Goal: Task Accomplishment & Management: Manage account settings

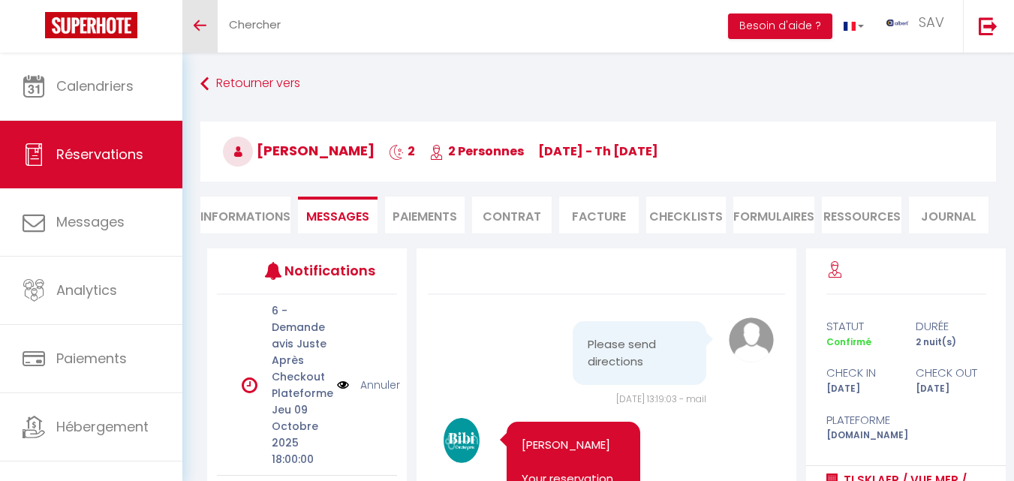
scroll to position [13367, 0]
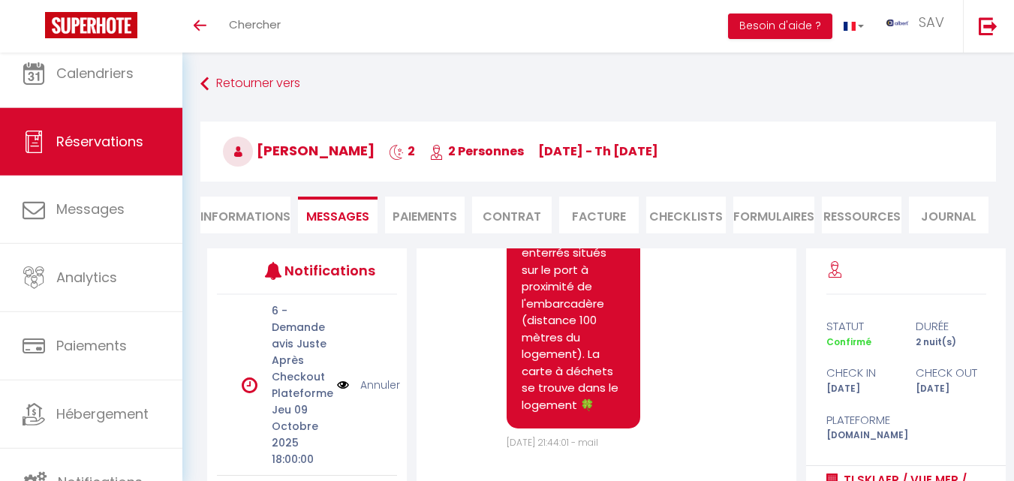
click at [142, 155] on link "Réservations" at bounding box center [91, 142] width 182 height 68
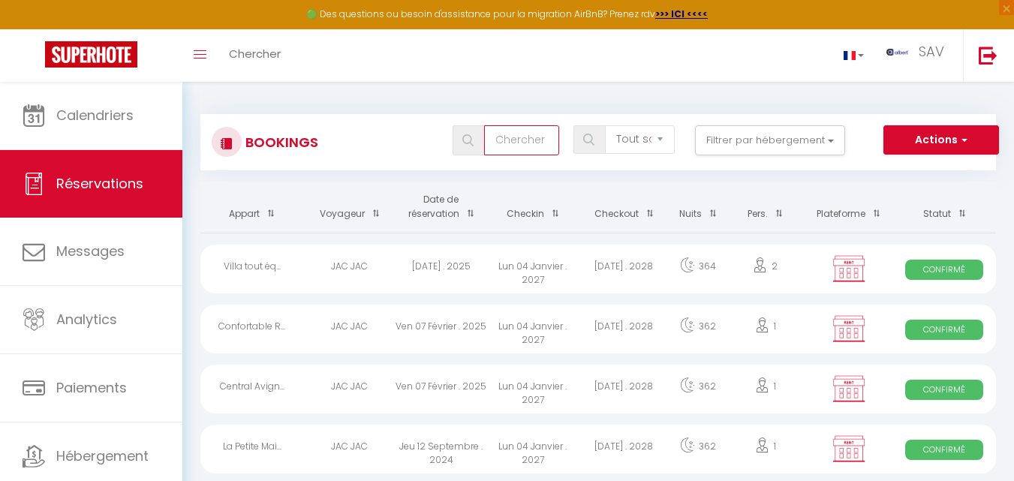
click at [512, 144] on input "text" at bounding box center [521, 140] width 75 height 30
type input "[PERSON_NAME]"
select select
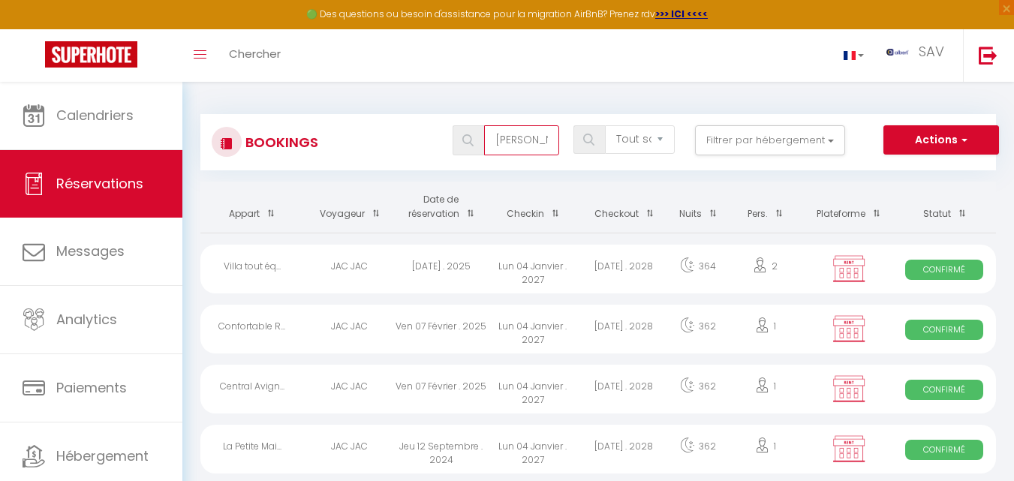
select select
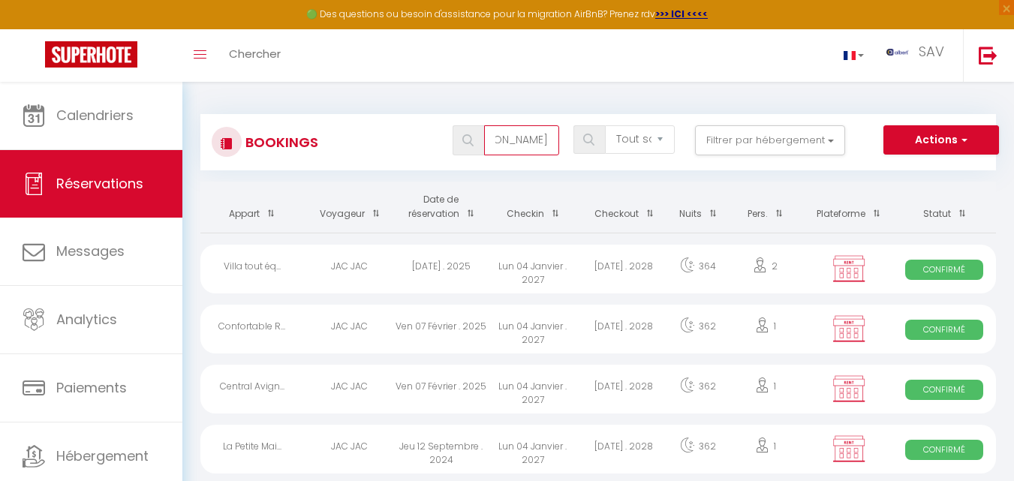
type input "[PERSON_NAME]"
click at [474, 144] on img at bounding box center [467, 140] width 11 height 12
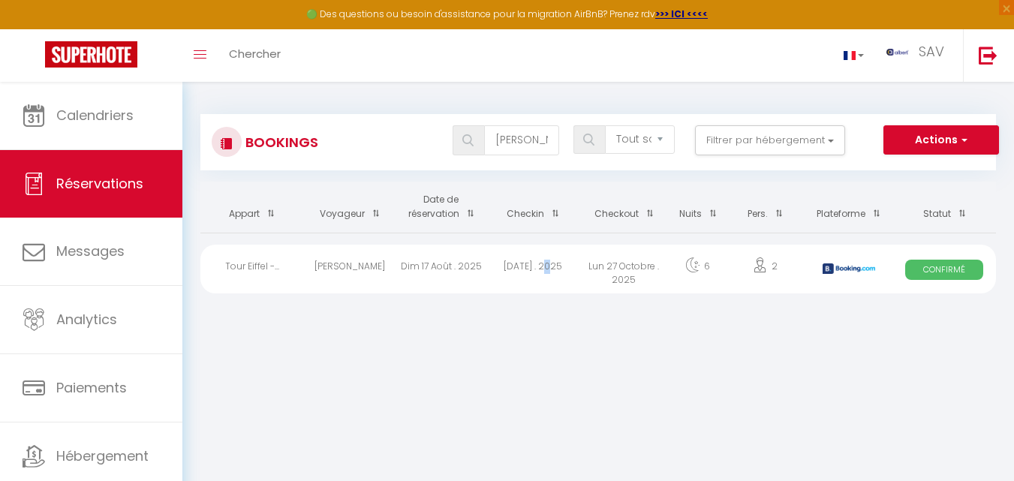
click at [547, 271] on div "[DATE] . 2025" at bounding box center [533, 269] width 92 height 49
select select "OK"
select select "KO"
select select "0"
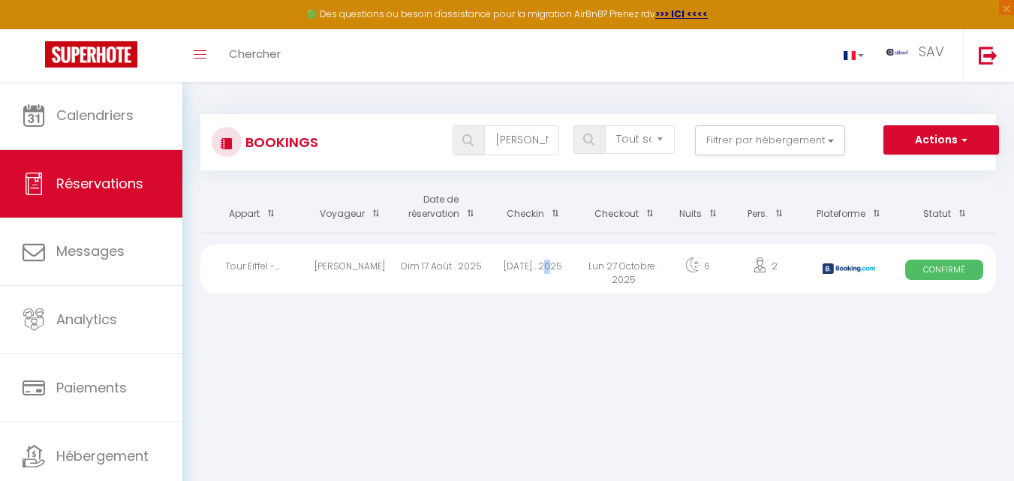
select select "1"
select select
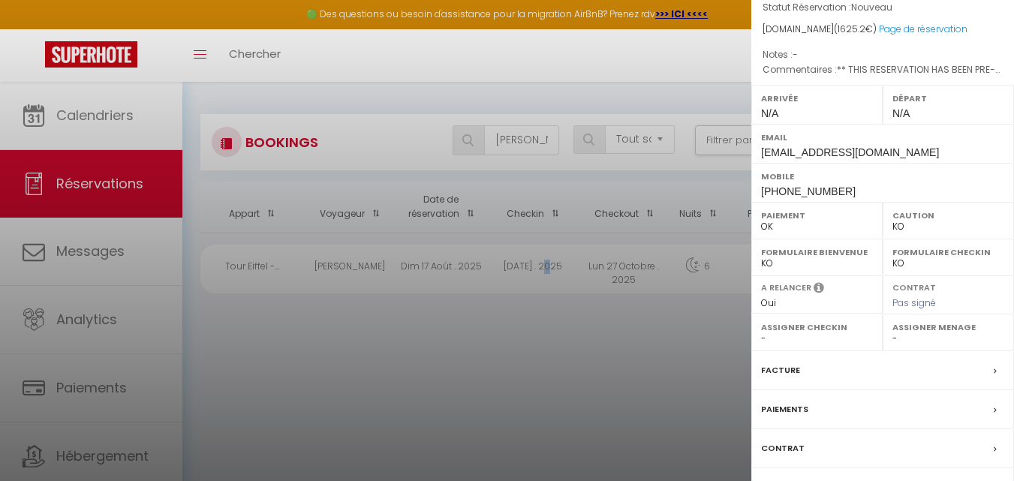
scroll to position [280, 0]
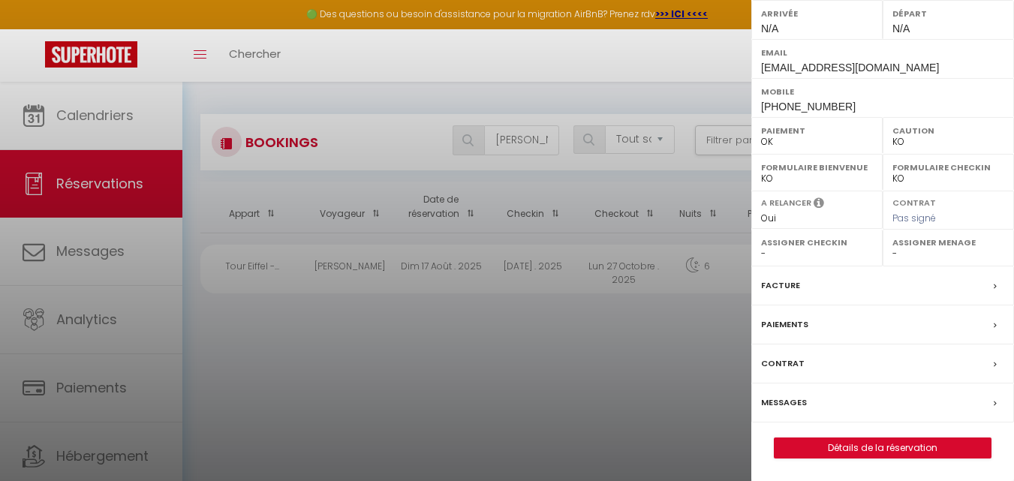
click at [819, 398] on div "Messages" at bounding box center [883, 403] width 263 height 39
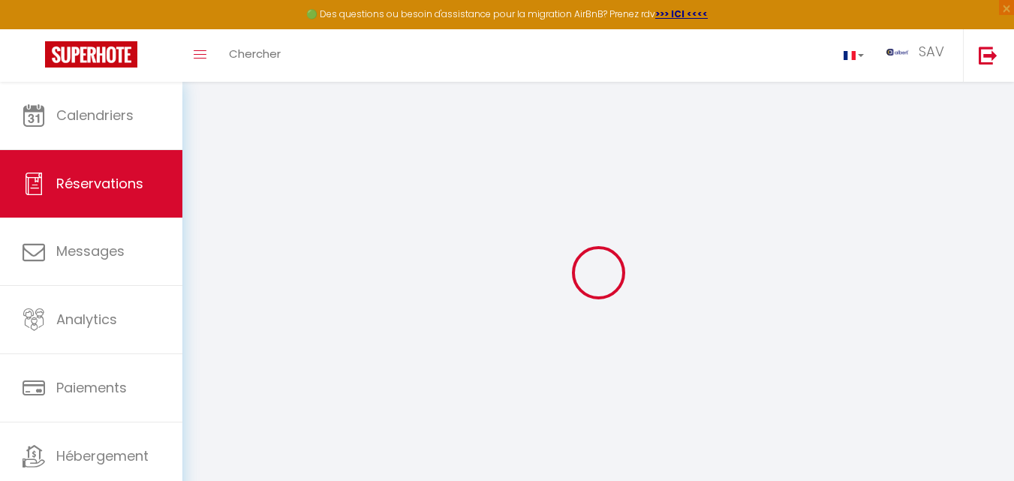
select select
checkbox input "false"
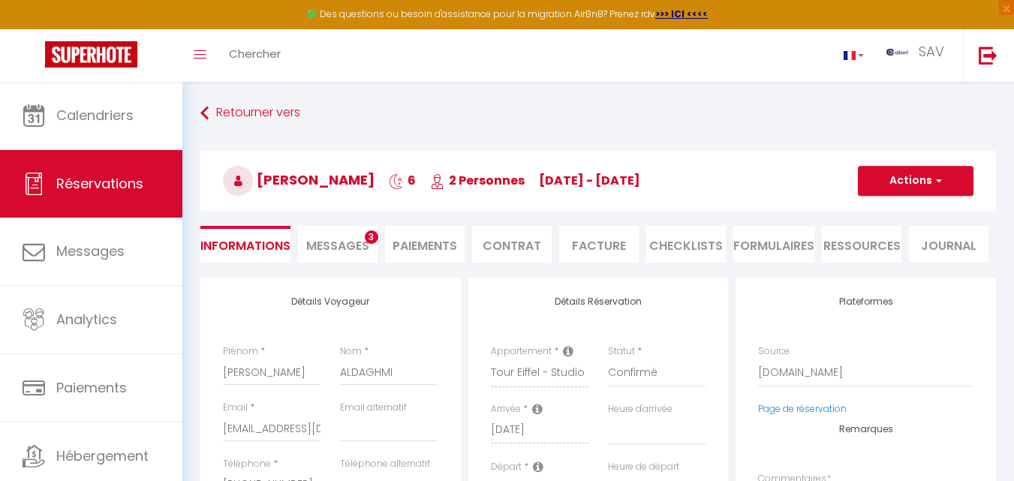
select select
checkbox input "false"
type textarea "** THIS RESERVATION HAS BEEN PRE-PAID ** BOOKING NOTE : Payment charge is EUR 2…"
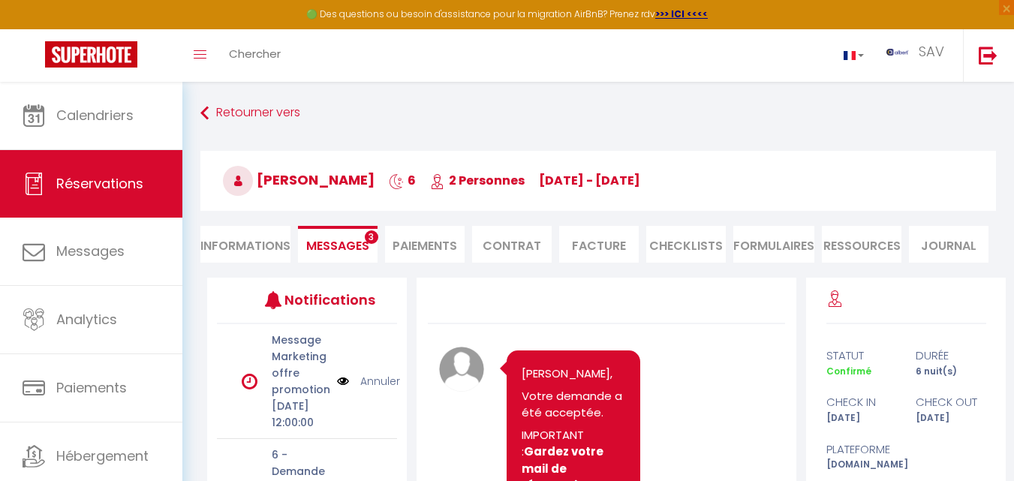
scroll to position [1936, 0]
